Goal: Task Accomplishment & Management: Manage account settings

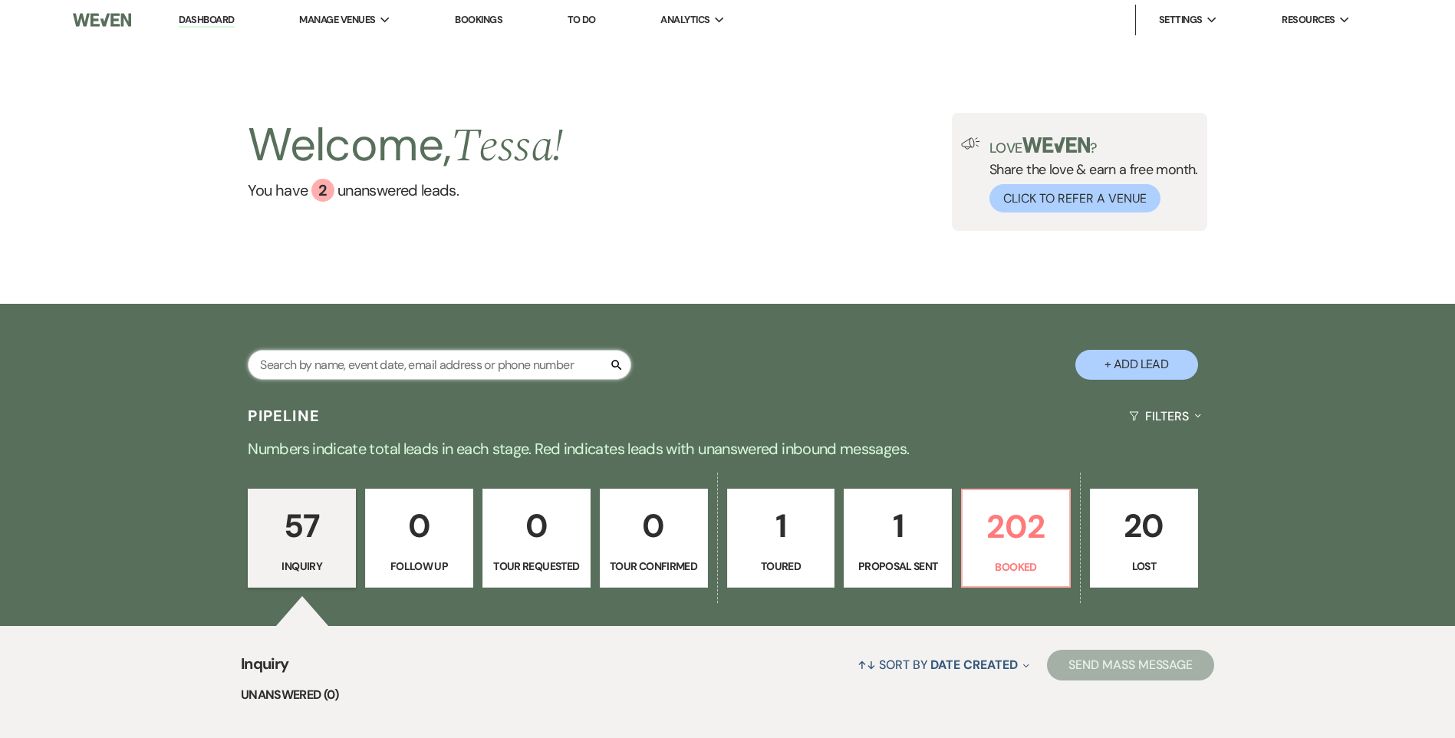
drag, startPoint x: 390, startPoint y: 360, endPoint x: 401, endPoint y: 350, distance: 14.7
click at [391, 360] on input "text" at bounding box center [439, 365] width 383 height 30
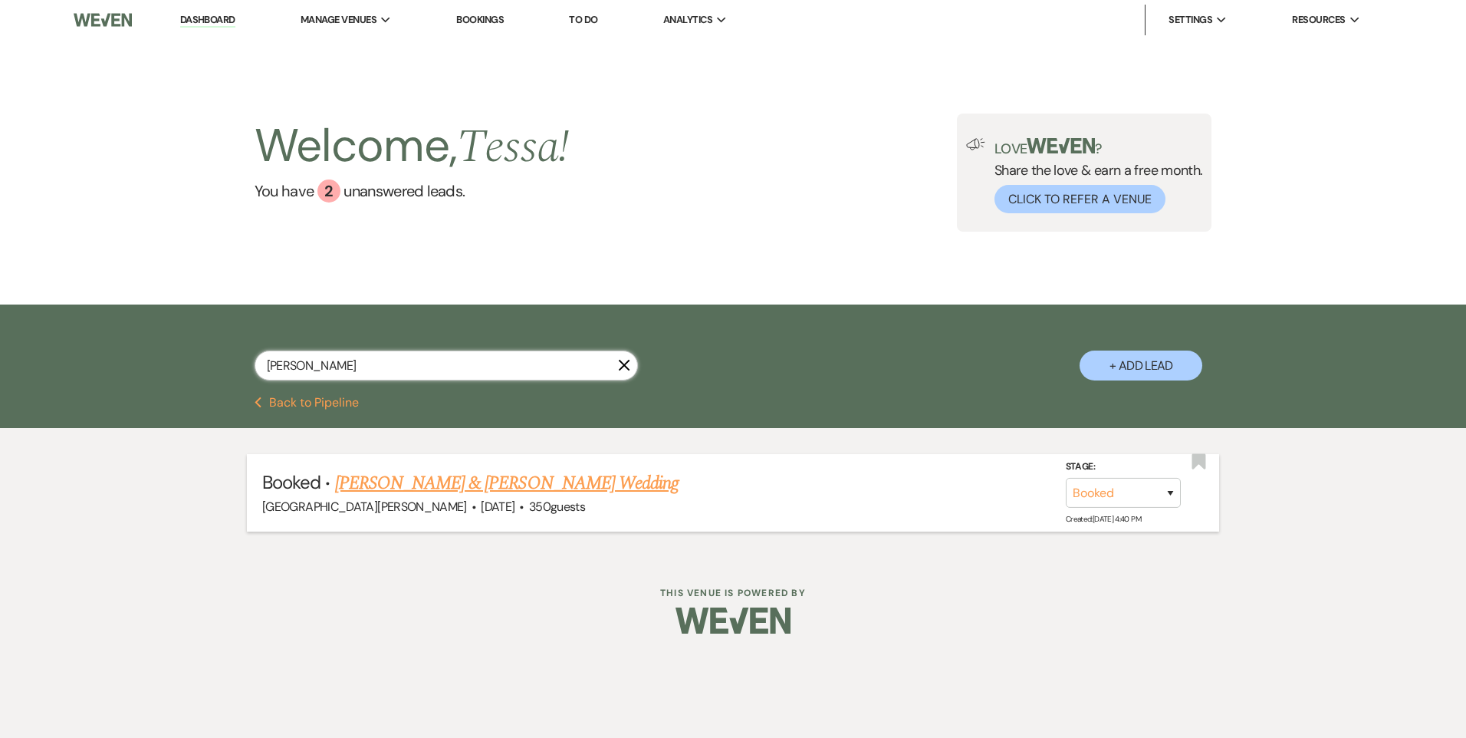
type input "[PERSON_NAME]"
click at [491, 488] on link "[PERSON_NAME] & [PERSON_NAME] Wedding" at bounding box center [507, 483] width 344 height 28
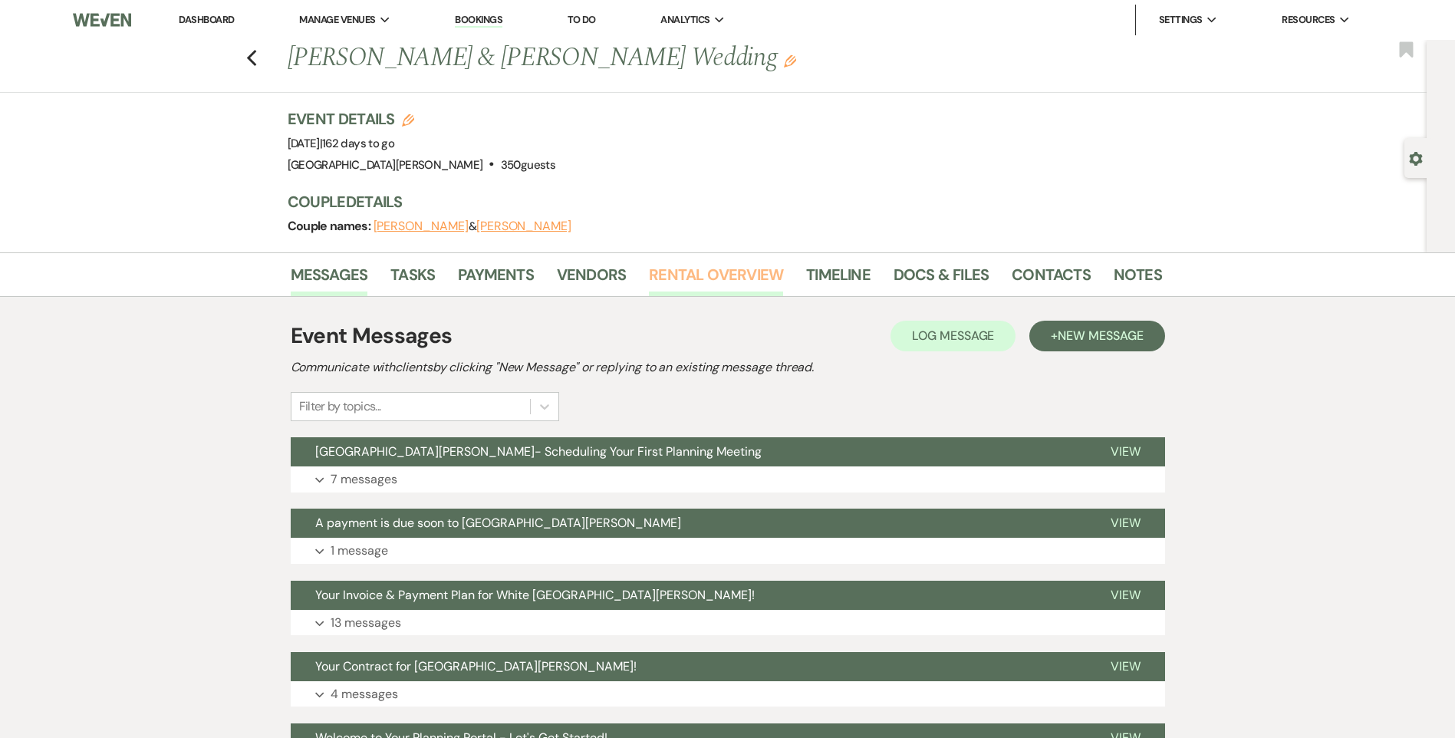
click at [662, 271] on link "Rental Overview" at bounding box center [716, 279] width 134 height 34
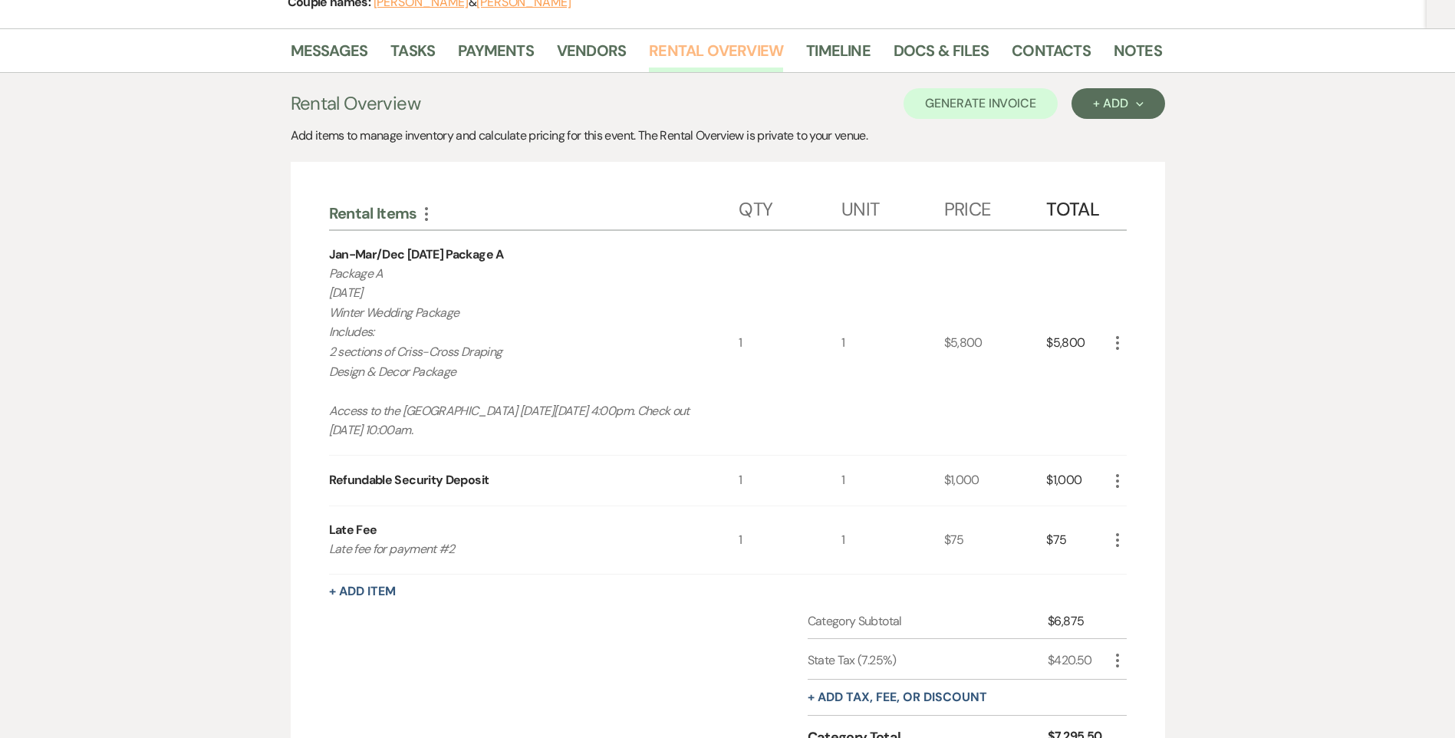
scroll to position [230, 0]
